Goal: Task Accomplishment & Management: Manage account settings

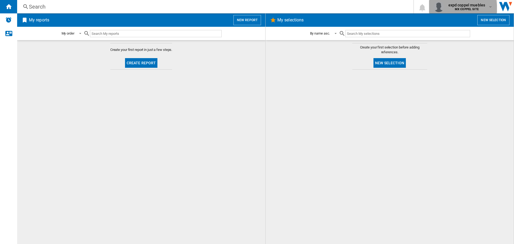
click at [459, 8] on b "MX COPPEL SITE" at bounding box center [466, 8] width 24 height 3
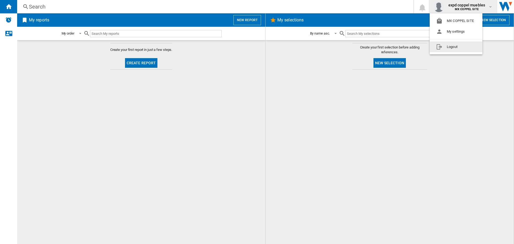
click at [446, 47] on button "Logout" at bounding box center [455, 46] width 53 height 11
